Goal: Task Accomplishment & Management: Use online tool/utility

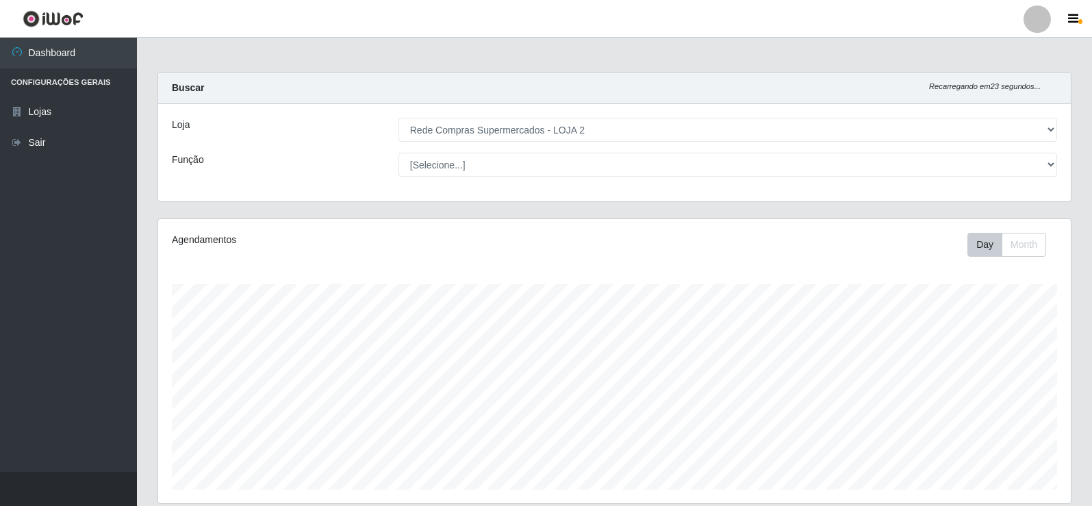
select select "161"
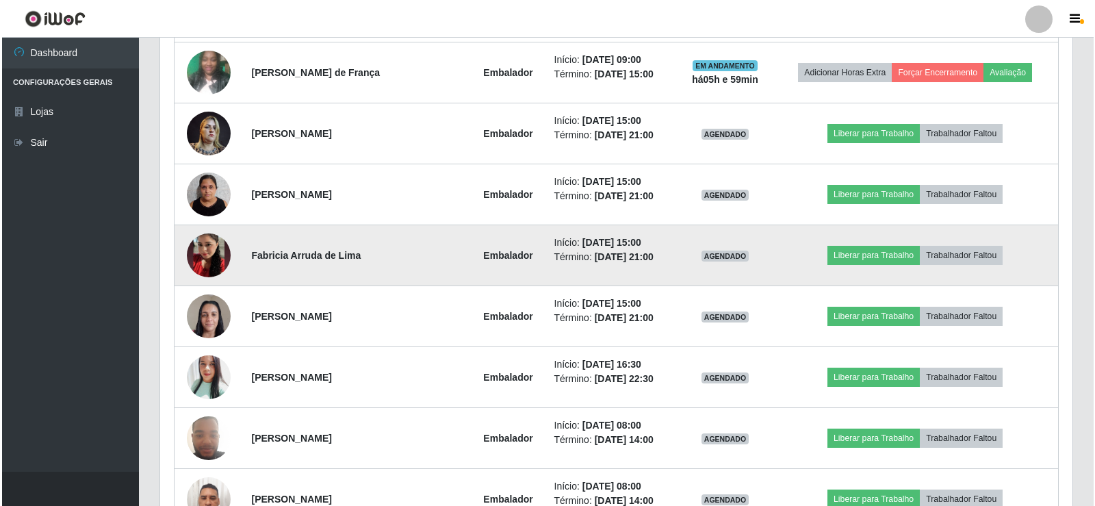
scroll to position [753, 0]
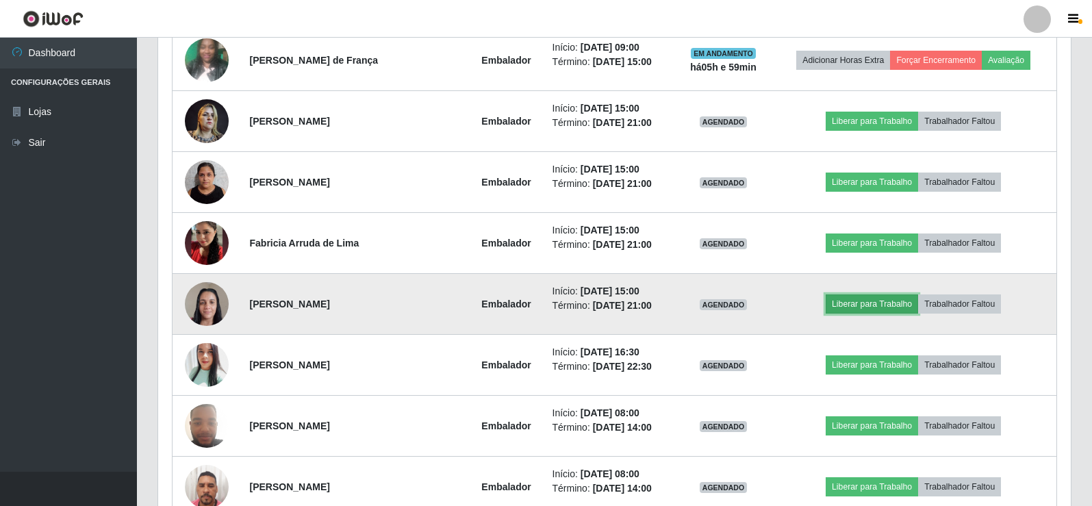
click at [874, 309] on button "Liberar para Trabalho" at bounding box center [872, 303] width 92 height 19
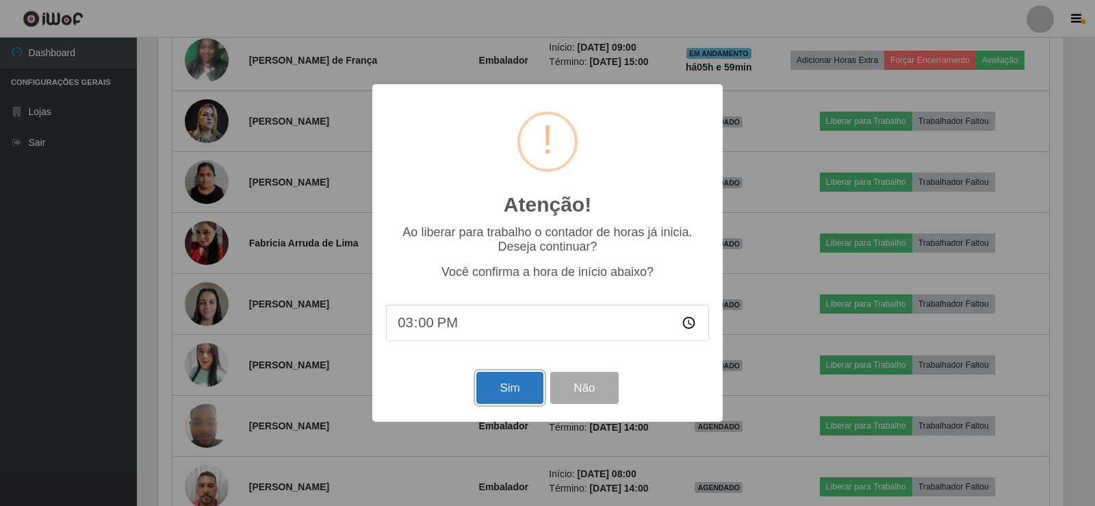
click at [510, 390] on button "Sim" at bounding box center [509, 388] width 66 height 32
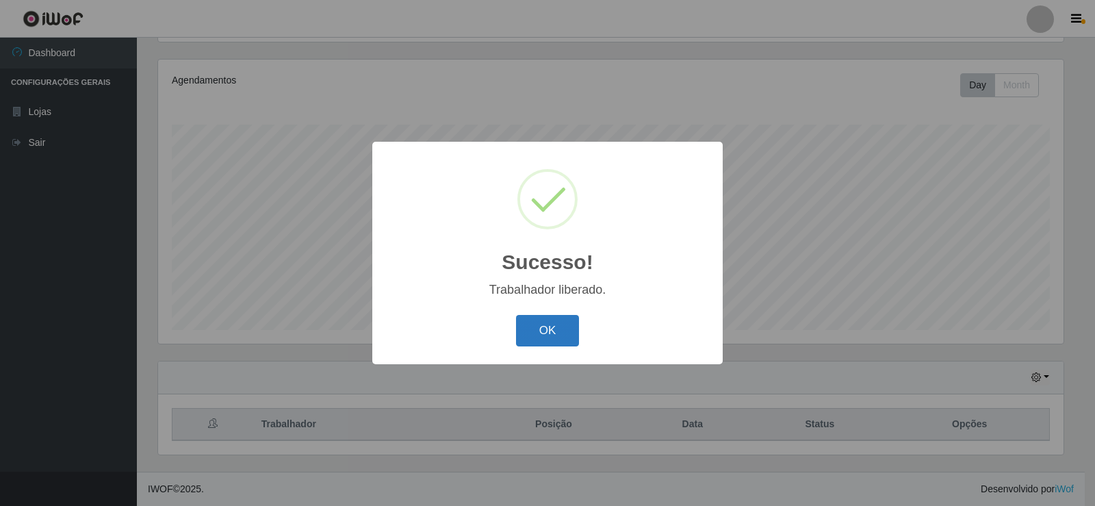
click at [563, 330] on button "OK" at bounding box center [548, 331] width 64 height 32
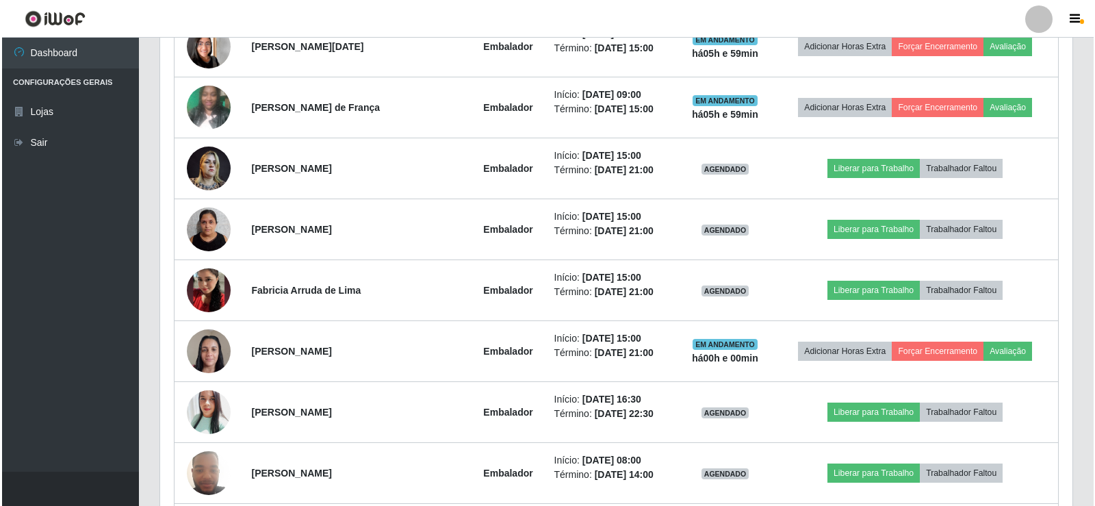
scroll to position [707, 0]
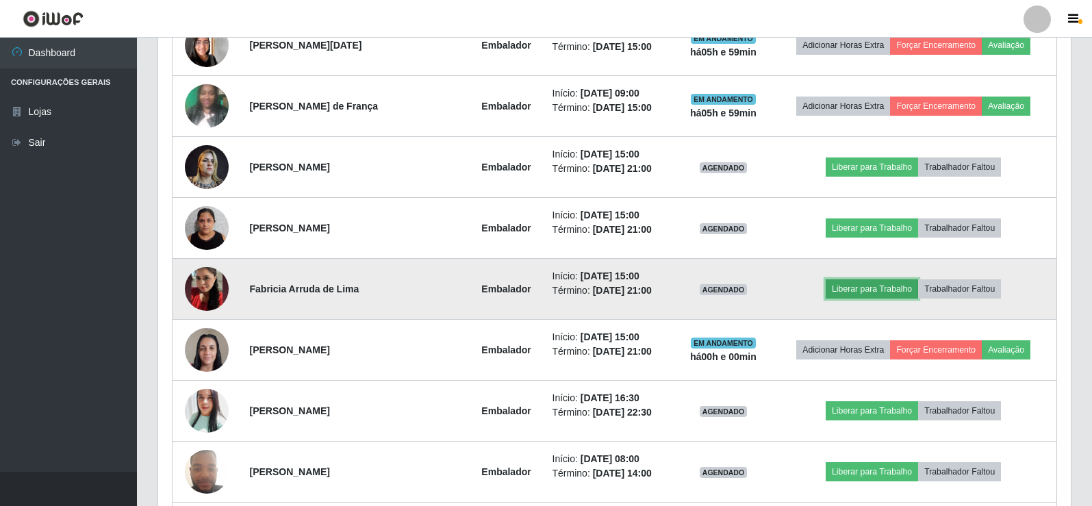
click at [863, 288] on button "Liberar para Trabalho" at bounding box center [872, 288] width 92 height 19
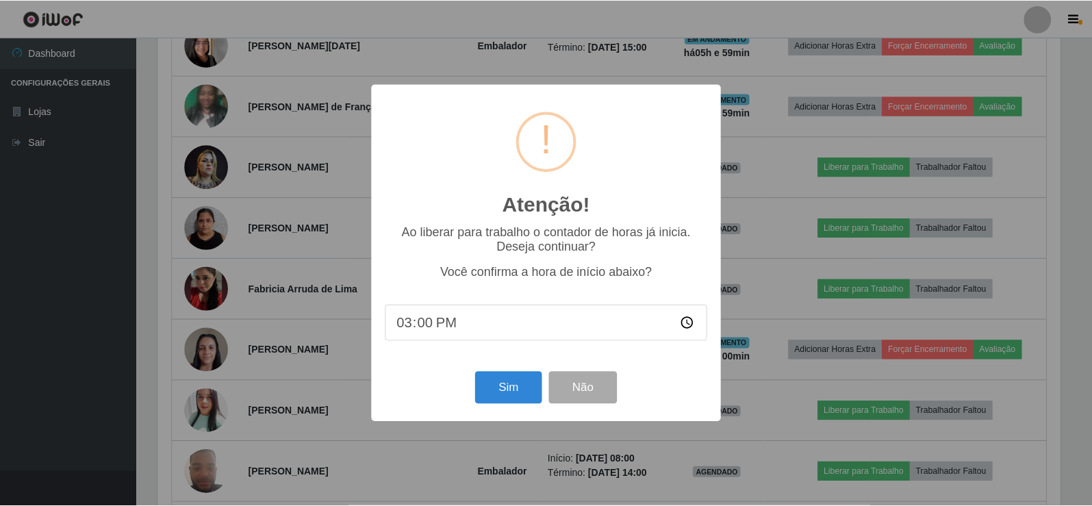
scroll to position [284, 906]
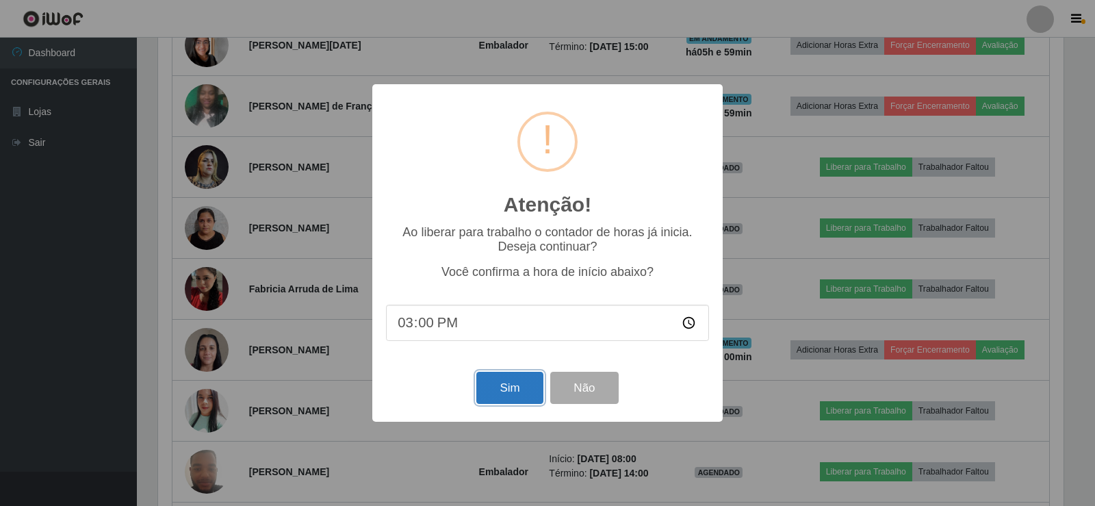
click at [533, 389] on button "Sim" at bounding box center [509, 388] width 66 height 32
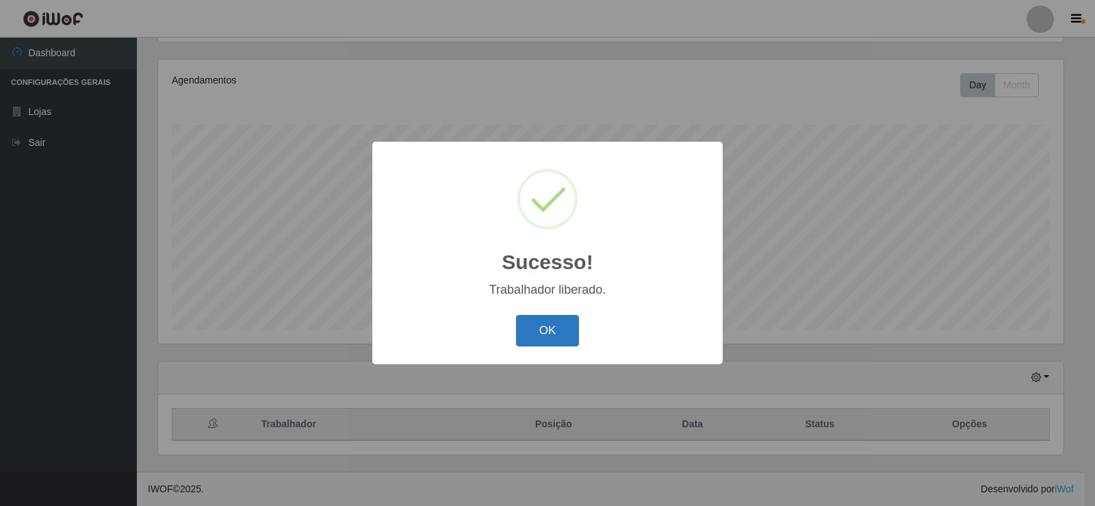
click at [535, 318] on button "OK" at bounding box center [548, 331] width 64 height 32
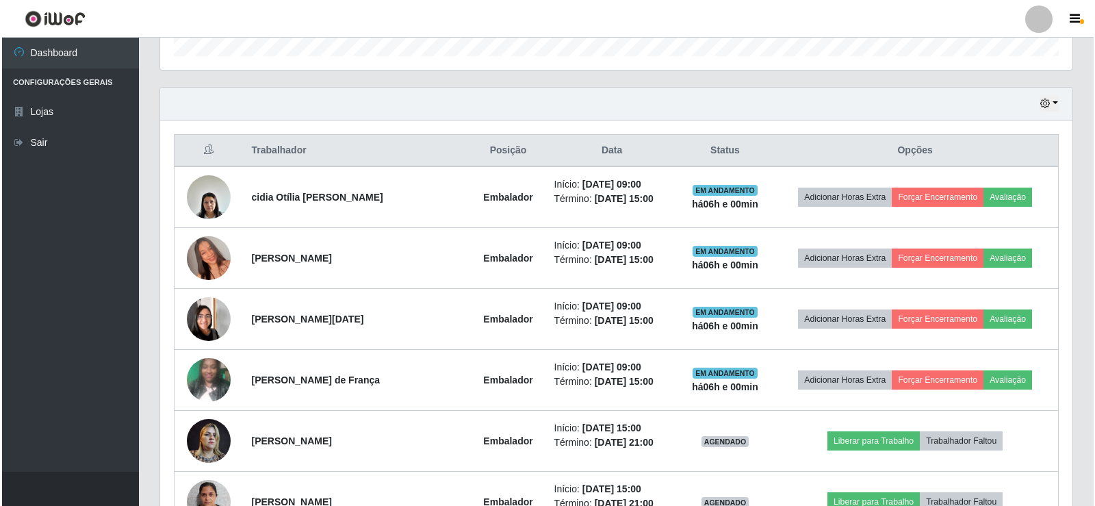
scroll to position [284, 913]
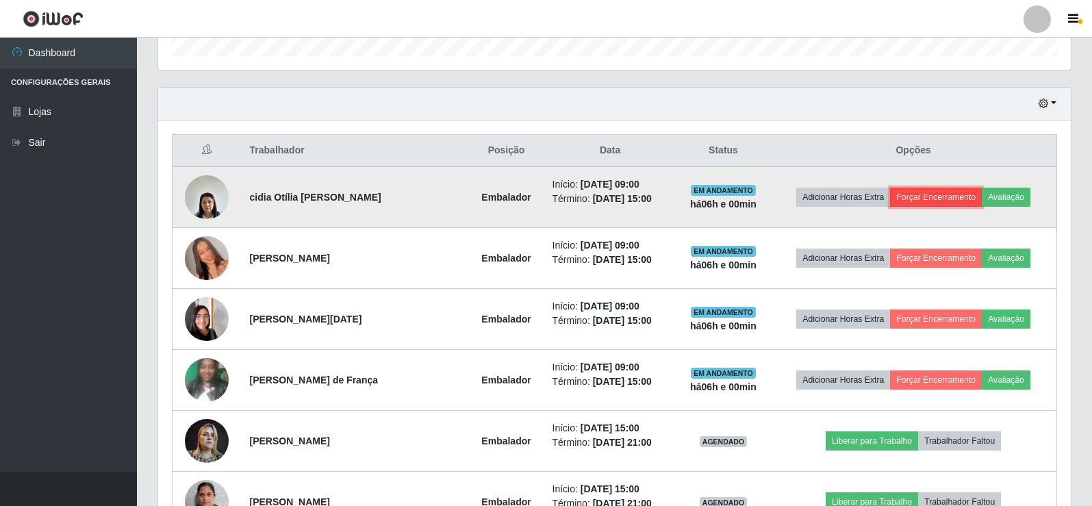
click at [946, 197] on button "Forçar Encerramento" at bounding box center [936, 197] width 92 height 19
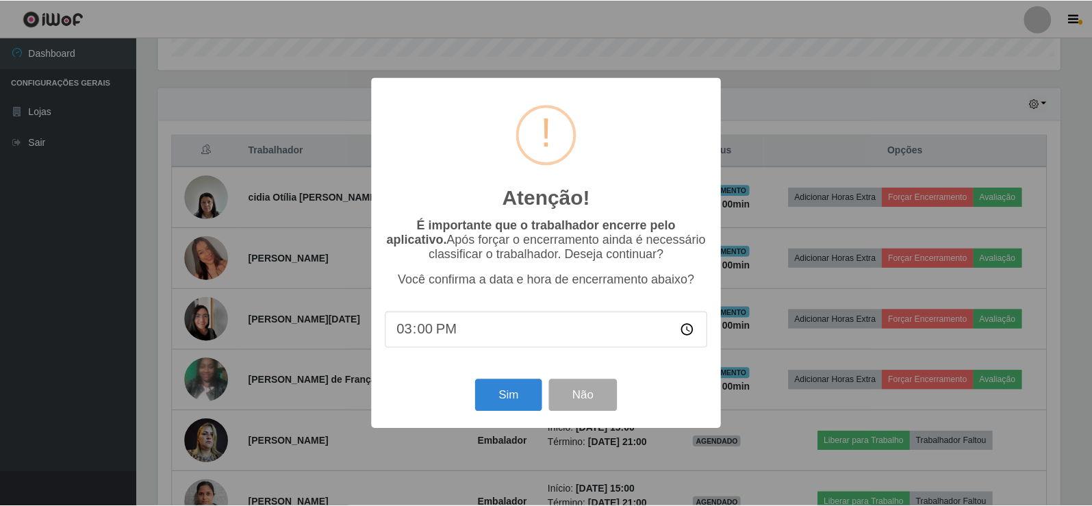
scroll to position [284, 906]
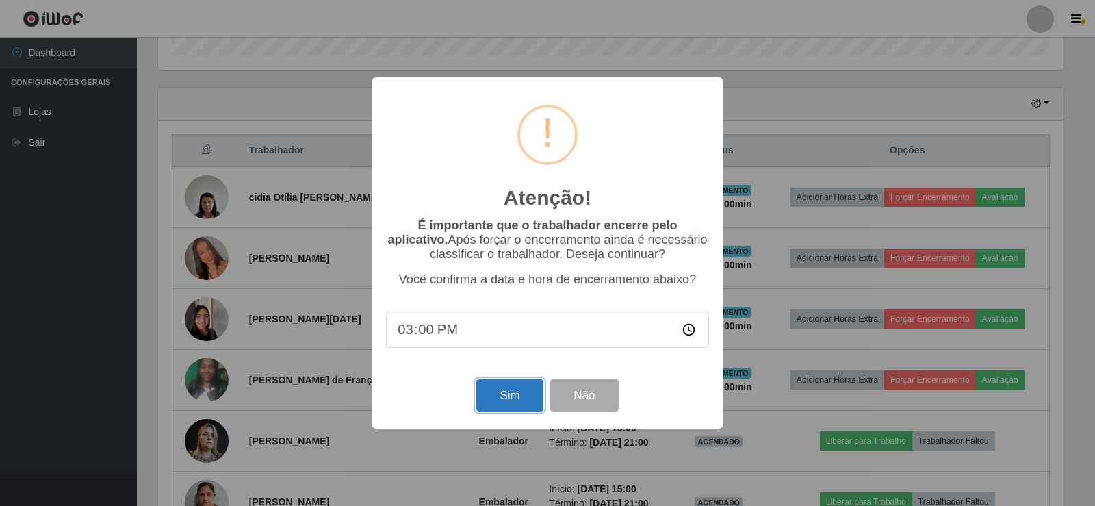
click at [526, 392] on button "Sim" at bounding box center [509, 395] width 66 height 32
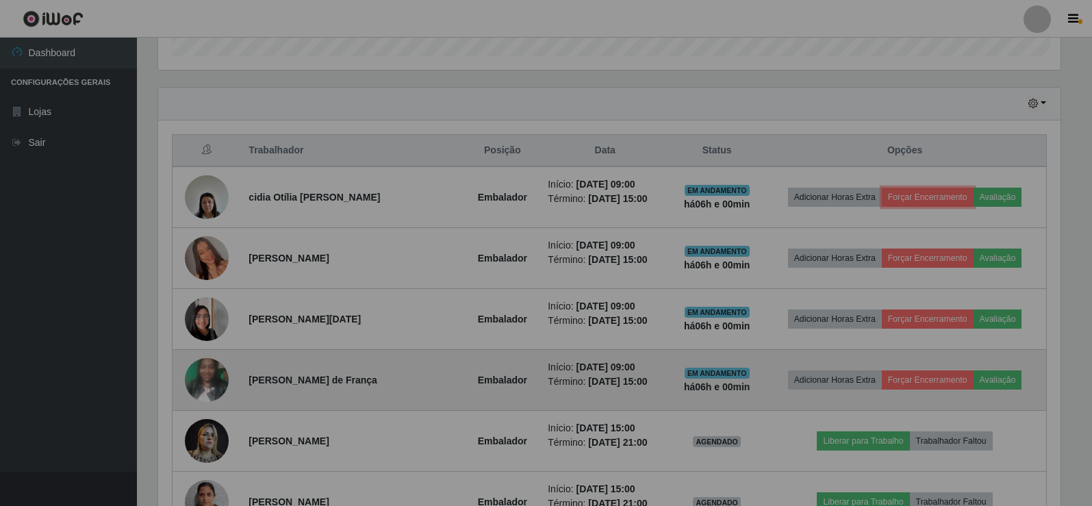
scroll to position [0, 0]
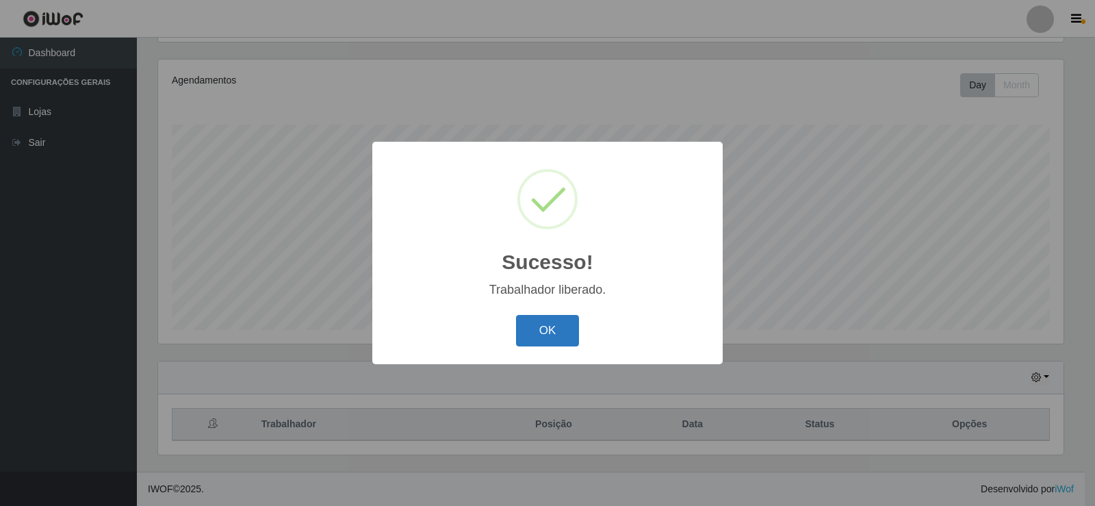
click at [555, 335] on button "OK" at bounding box center [548, 331] width 64 height 32
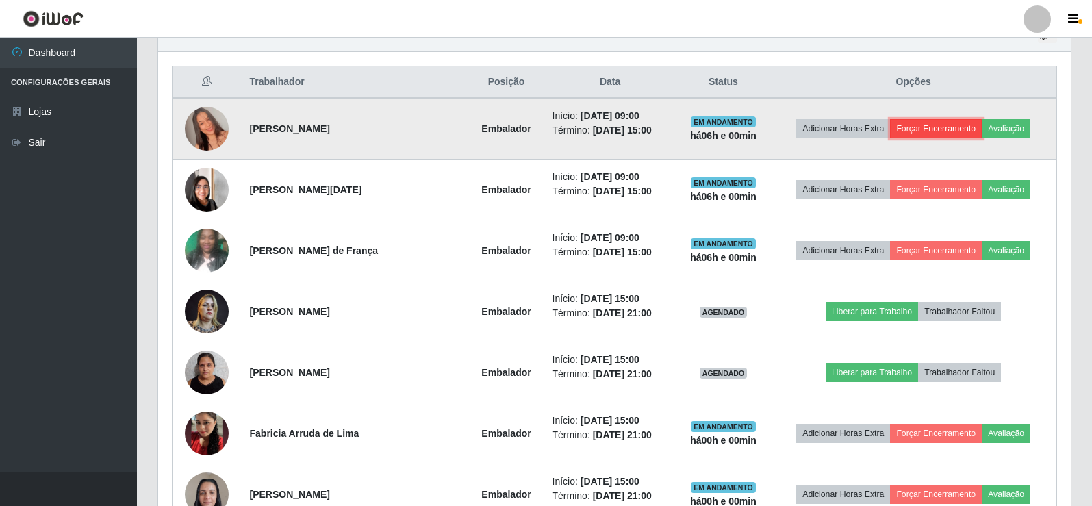
click at [930, 131] on button "Forçar Encerramento" at bounding box center [936, 128] width 92 height 19
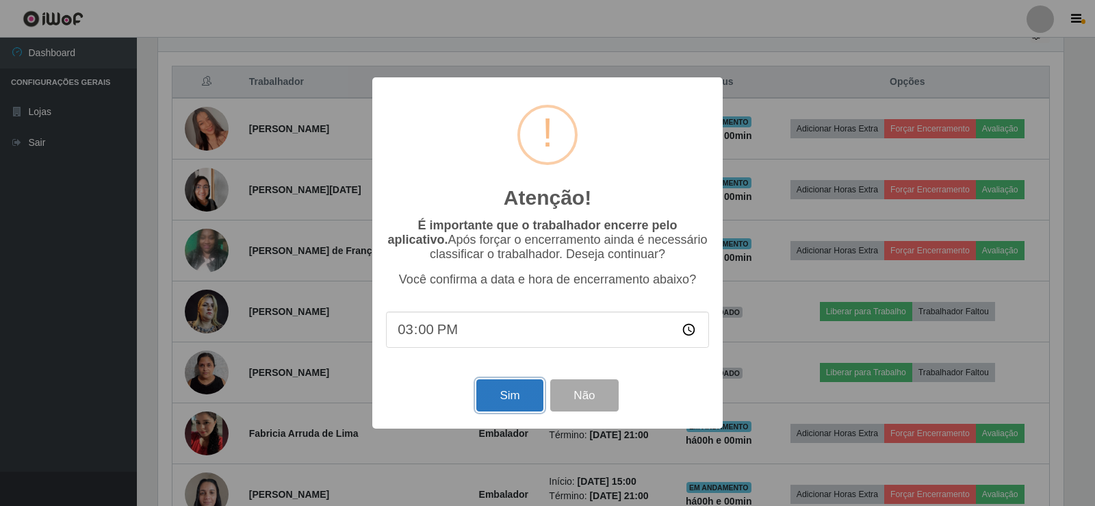
click at [518, 395] on button "Sim" at bounding box center [509, 395] width 66 height 32
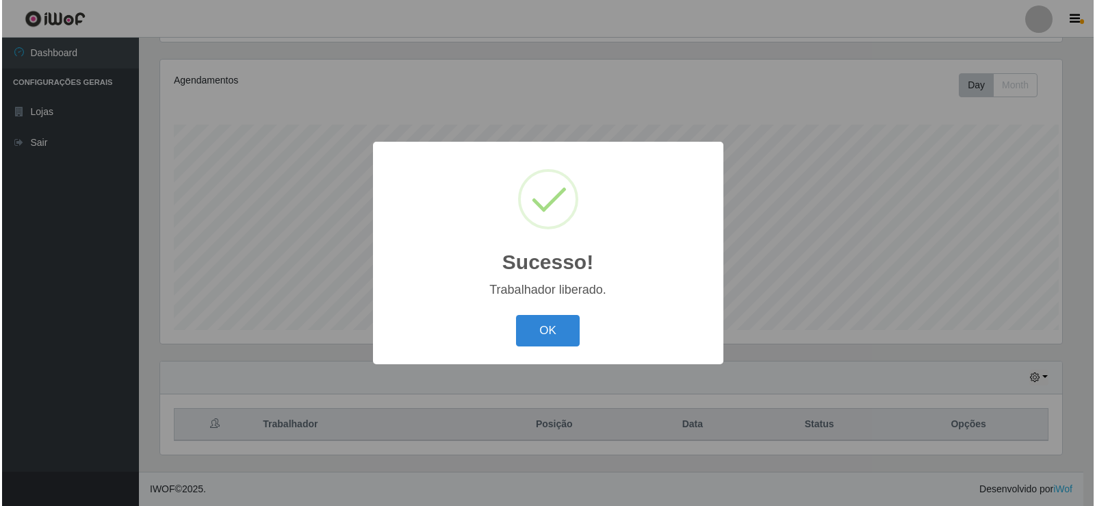
scroll to position [160, 0]
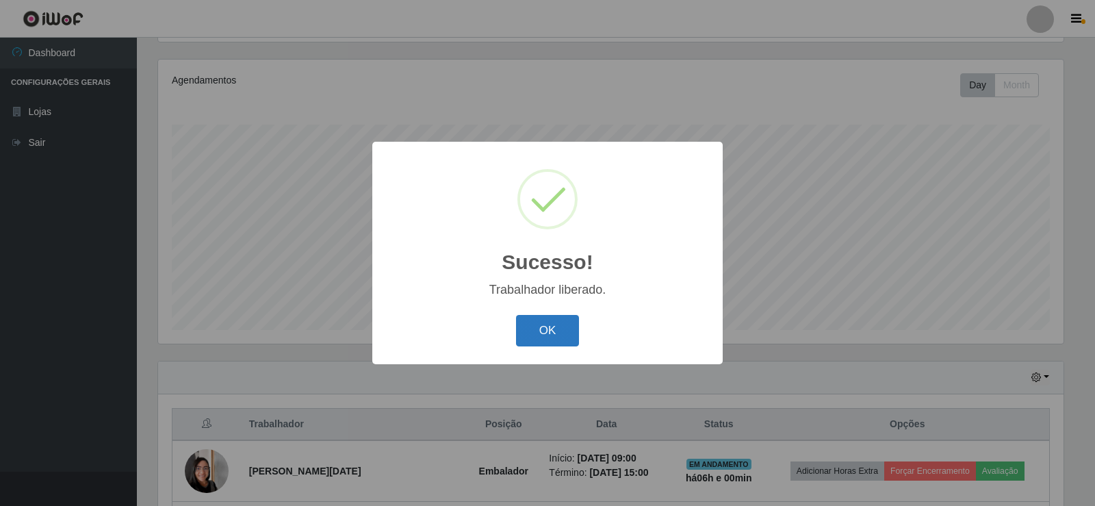
click at [568, 331] on button "OK" at bounding box center [548, 331] width 64 height 32
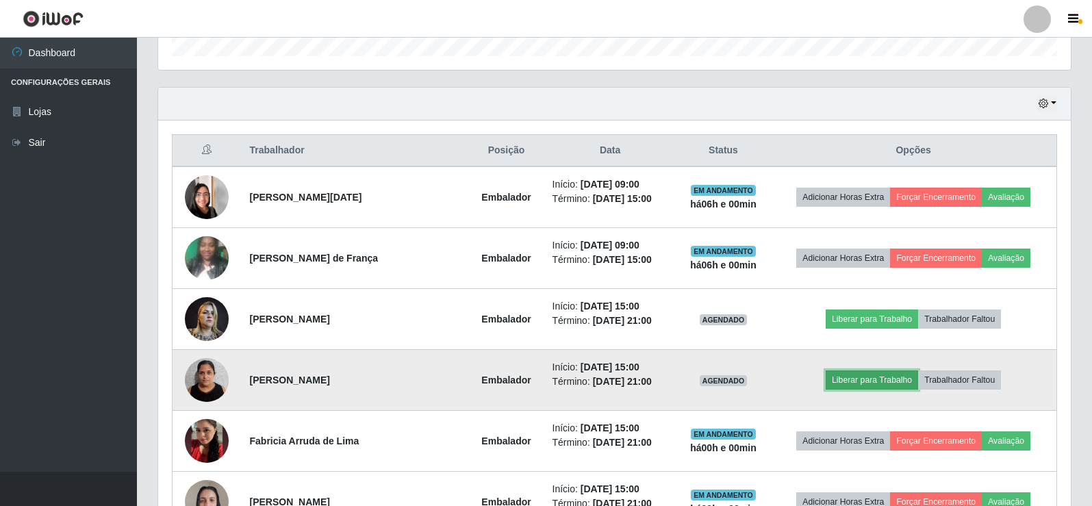
click at [874, 383] on button "Liberar para Trabalho" at bounding box center [872, 379] width 92 height 19
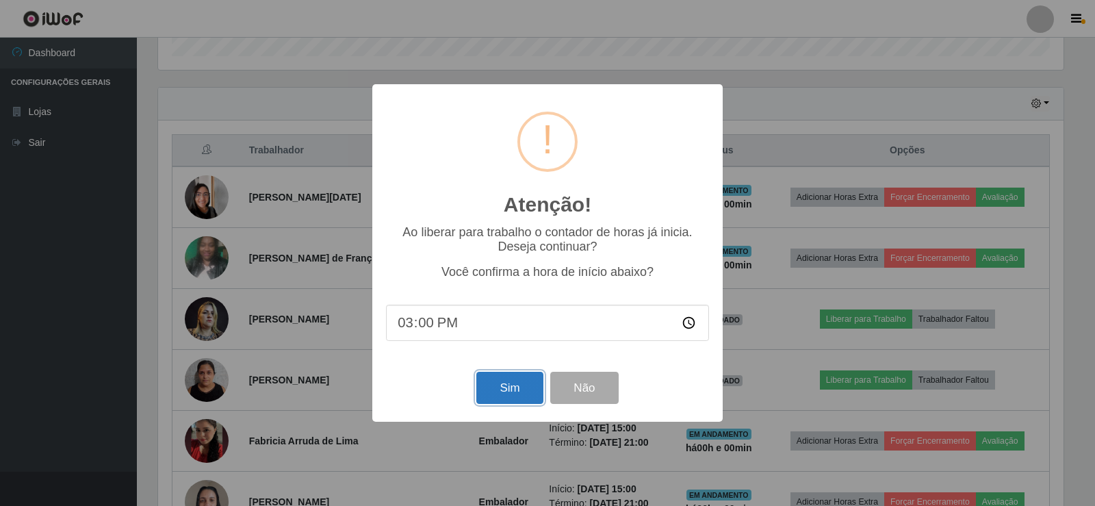
click at [513, 398] on button "Sim" at bounding box center [509, 388] width 66 height 32
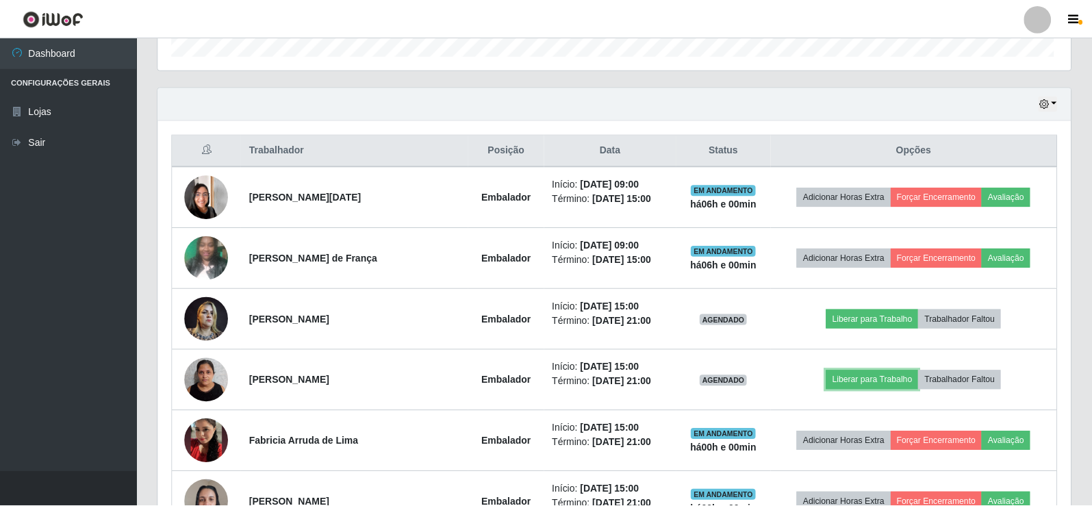
scroll to position [284, 913]
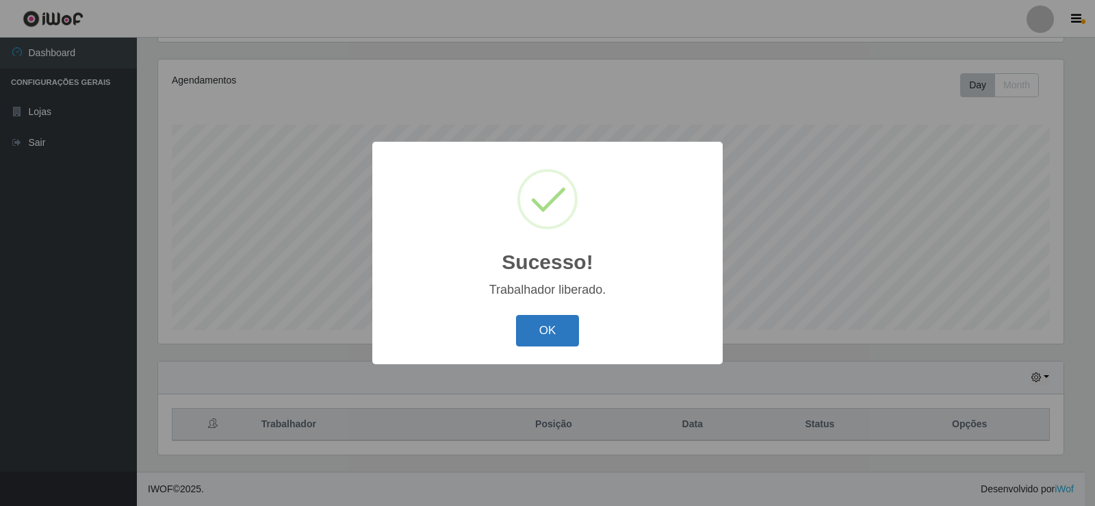
click at [551, 334] on button "OK" at bounding box center [548, 331] width 64 height 32
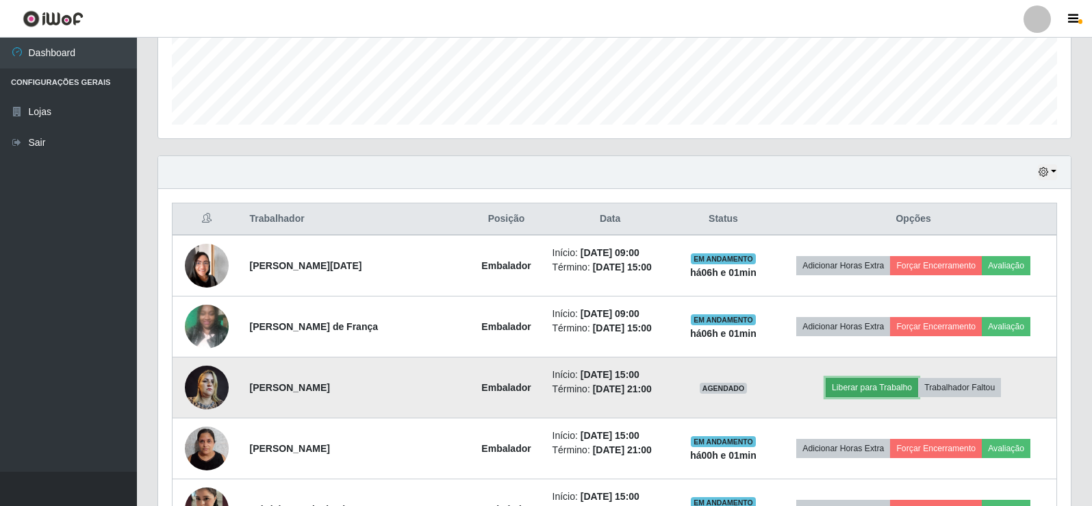
click at [871, 387] on button "Liberar para Trabalho" at bounding box center [872, 387] width 92 height 19
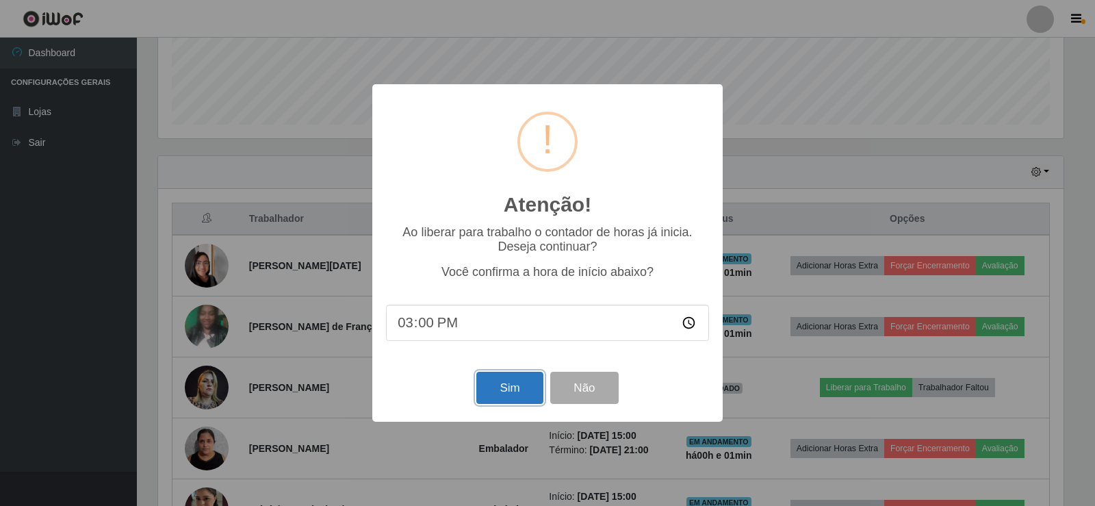
click at [509, 379] on button "Sim" at bounding box center [509, 388] width 66 height 32
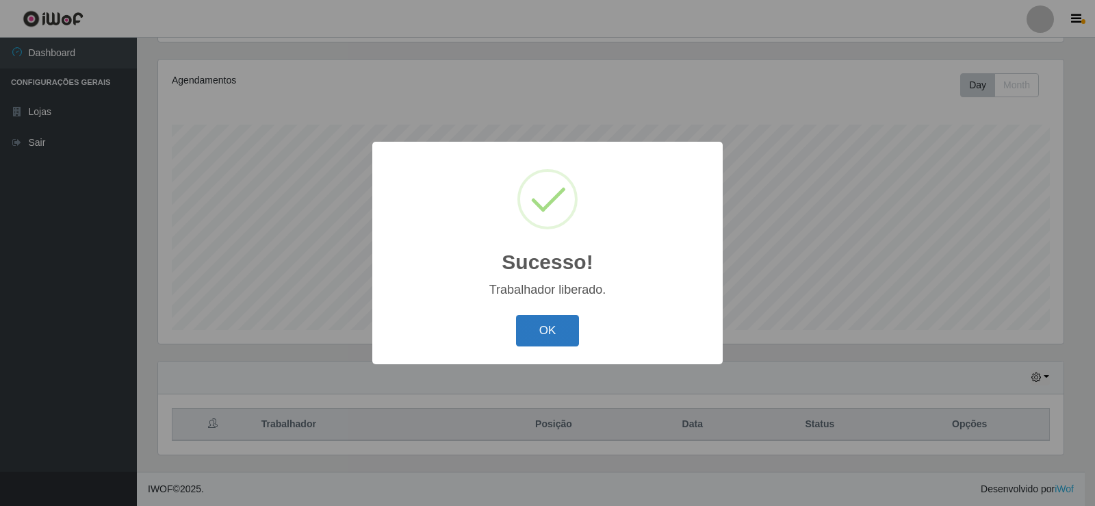
click at [555, 331] on button "OK" at bounding box center [548, 331] width 64 height 32
